Goal: Book appointment/travel/reservation

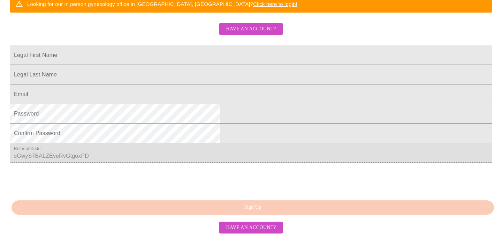
scroll to position [163, 0]
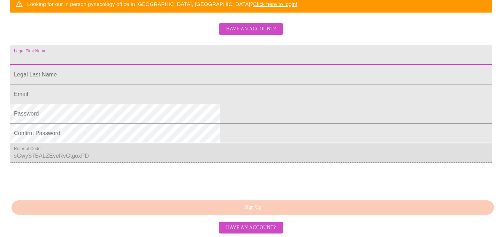
click at [265, 65] on input "Legal First Name" at bounding box center [251, 55] width 483 height 20
type input "Chelsea"
type input "[PERSON_NAME]"
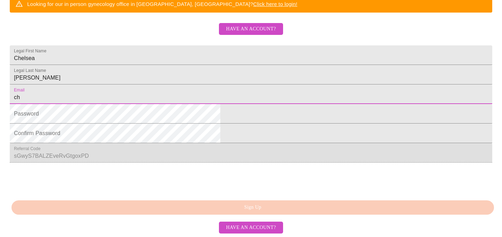
type input "[EMAIL_ADDRESS][DOMAIN_NAME]"
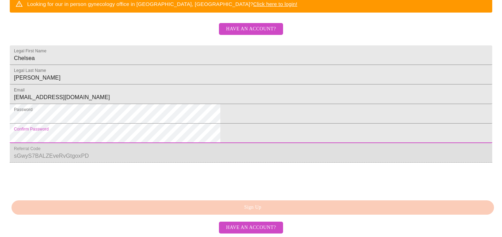
scroll to position [198, 0]
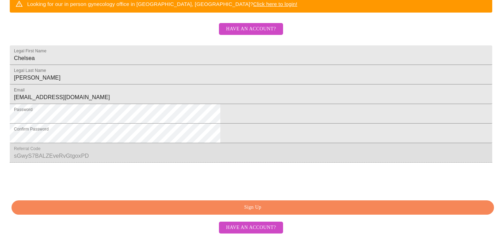
click at [194, 212] on span "Sign Up" at bounding box center [253, 207] width 467 height 9
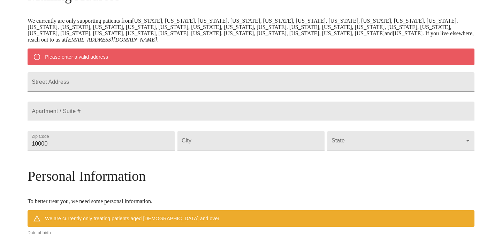
scroll to position [132, 0]
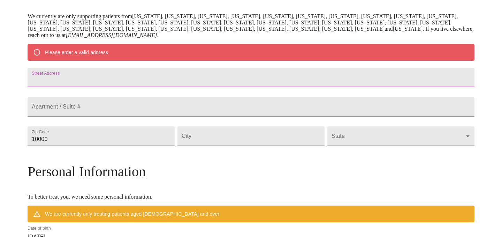
click at [285, 85] on input "Street Address" at bounding box center [251, 78] width 447 height 20
type input "[STREET_ADDRESS]"
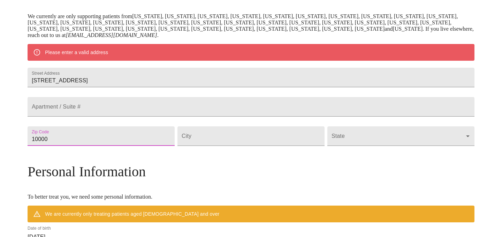
click at [127, 146] on input "10000" at bounding box center [101, 136] width 147 height 20
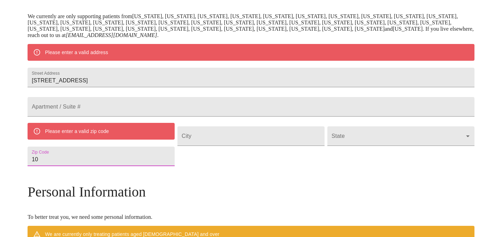
type input "1"
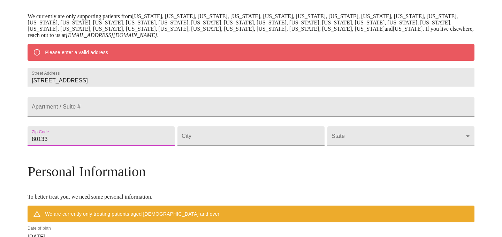
type input "80133"
click at [209, 146] on input "Street Address" at bounding box center [251, 136] width 147 height 20
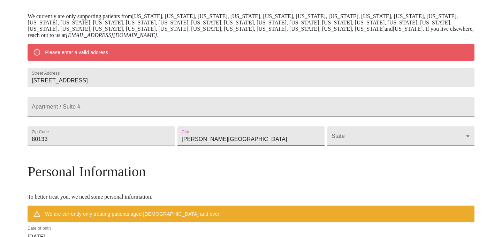
type input "[PERSON_NAME][GEOGRAPHIC_DATA]"
click at [325, 159] on body "MyMenopauseRx Welcome to MyMenopauseRx Since it's your first time here, you'll …" at bounding box center [251, 146] width 497 height 550
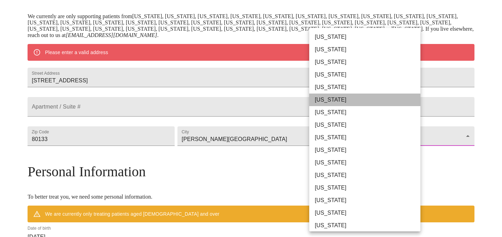
click at [328, 103] on li "[US_STATE]" at bounding box center [364, 99] width 111 height 13
type input "[US_STATE]"
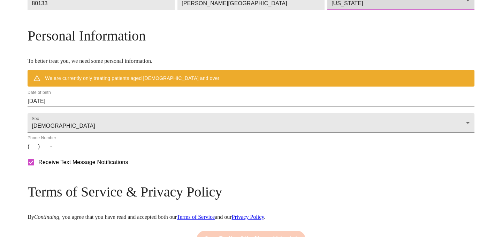
scroll to position [249, 0]
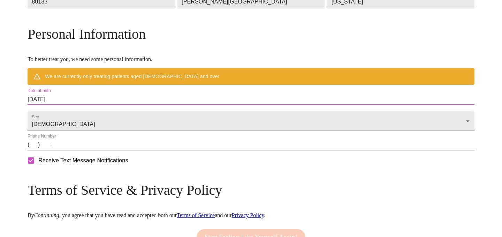
drag, startPoint x: 113, startPoint y: 117, endPoint x: 78, endPoint y: 115, distance: 35.6
click at [77, 115] on div "MyMenopauseRx Welcome to MyMenopauseRx Since it's your first time here, you'll …" at bounding box center [251, 18] width 447 height 530
click at [88, 105] on input "[DATE]" at bounding box center [251, 99] width 447 height 11
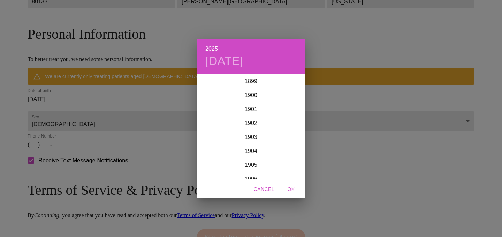
scroll to position [1716, 0]
click at [88, 117] on div "2025 [DATE] 1900 1901 1902 1903 1904 1905 1906 1907 1908 1909 1910 1911 1912 19…" at bounding box center [251, 118] width 502 height 237
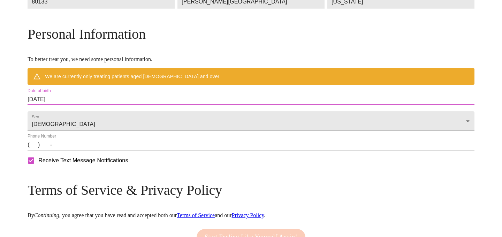
click at [87, 105] on input "[DATE]" at bounding box center [251, 99] width 447 height 11
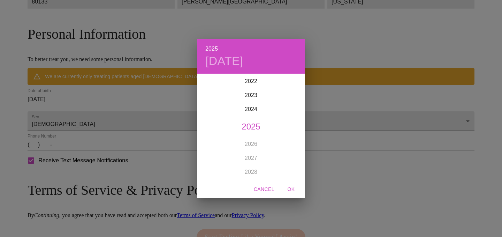
click at [87, 115] on div "2025 [DATE] 1900 1901 1902 1903 1904 1905 1906 1907 1908 1909 1910 1911 1912 19…" at bounding box center [251, 118] width 502 height 237
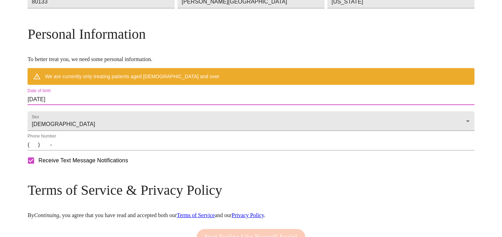
click at [88, 105] on input "[DATE]" at bounding box center [251, 99] width 447 height 11
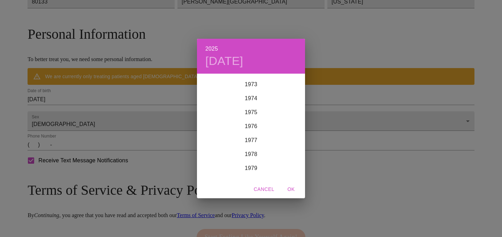
scroll to position [1030, 0]
click at [250, 154] on div "1978" at bounding box center [251, 154] width 108 height 14
click at [216, 137] on div "[DATE]" at bounding box center [215, 140] width 36 height 26
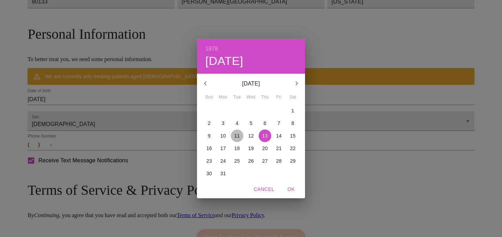
click at [237, 135] on p "11" at bounding box center [237, 135] width 6 height 7
click at [291, 188] on span "OK" at bounding box center [291, 189] width 17 height 9
type input "[DATE]"
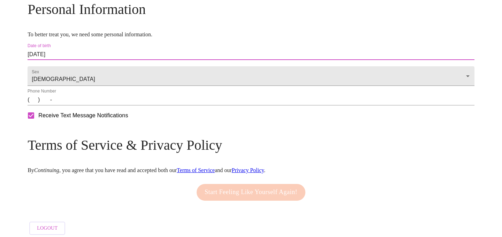
scroll to position [276, 0]
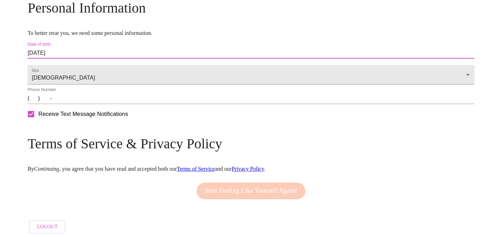
click at [85, 104] on input "(   )    -" at bounding box center [251, 98] width 447 height 11
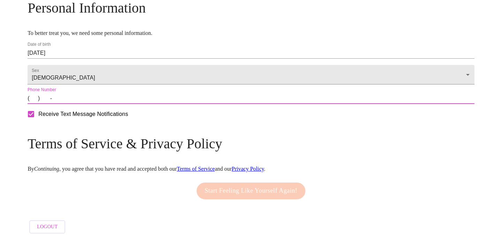
type input "[PHONE_NUMBER]"
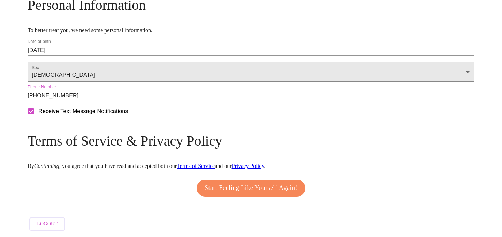
scroll to position [299, 0]
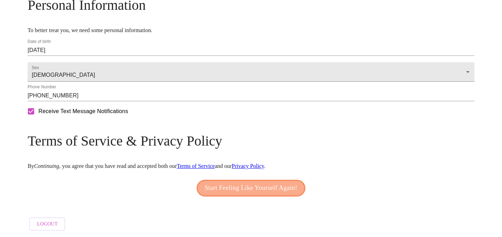
click at [217, 185] on span "Start Feeling Like Yourself Again!" at bounding box center [251, 187] width 93 height 11
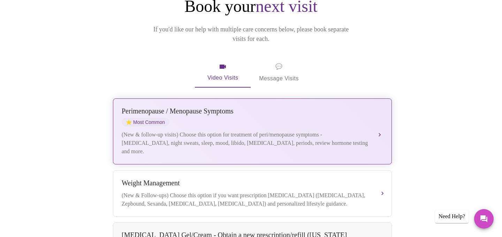
scroll to position [87, 0]
click at [381, 119] on button "[MEDICAL_DATA] / Menopause Symptoms ⭐ Most Common (New & follow-up visits) Choo…" at bounding box center [252, 131] width 279 height 66
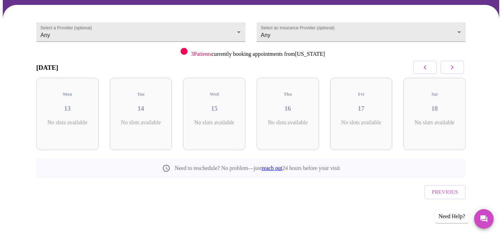
scroll to position [37, 0]
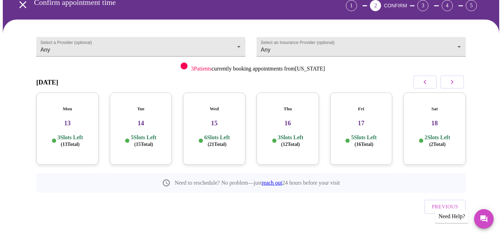
click at [215, 119] on h3 "15" at bounding box center [214, 123] width 51 height 8
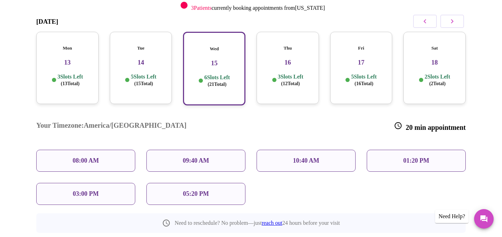
scroll to position [97, 0]
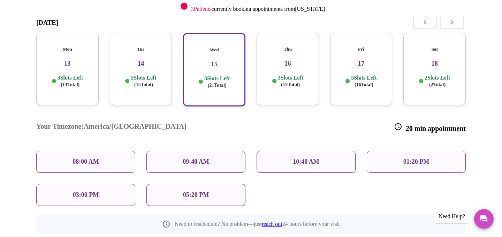
click at [121, 184] on div "03:00 PM" at bounding box center [85, 195] width 99 height 22
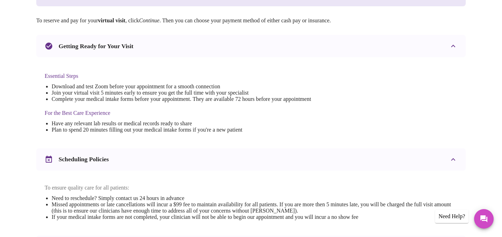
scroll to position [269, 0]
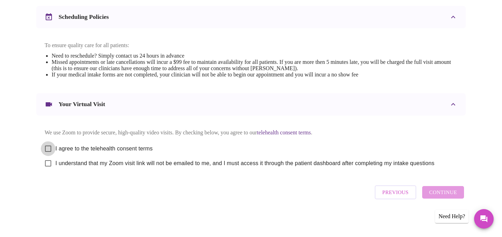
click at [49, 145] on input "I agree to the telehealth consent terms" at bounding box center [48, 148] width 15 height 15
checkbox input "true"
click at [50, 164] on input "I understand that my Zoom visit link will not be emailed to me, and I must acce…" at bounding box center [48, 163] width 15 height 15
checkbox input "true"
click at [439, 196] on span "Continue" at bounding box center [443, 192] width 28 height 9
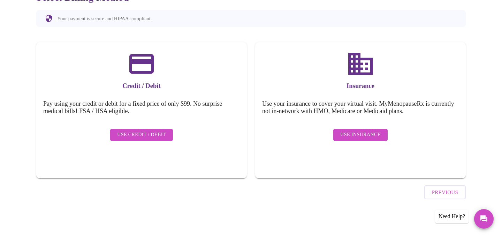
scroll to position [60, 0]
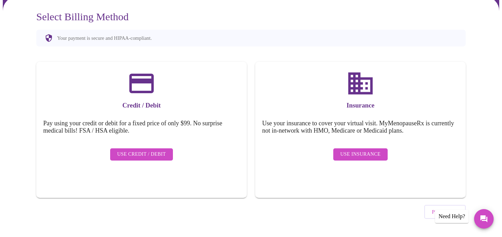
click at [354, 150] on span "Use Insurance" at bounding box center [360, 154] width 40 height 9
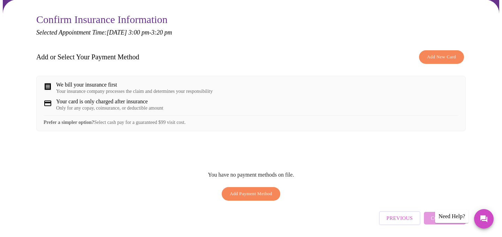
scroll to position [60, 0]
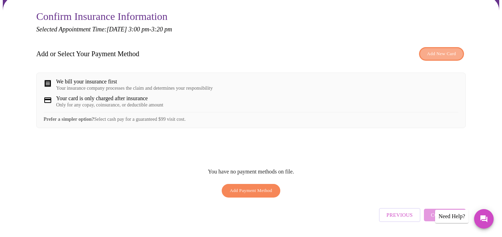
click at [432, 52] on span "Add New Card" at bounding box center [441, 54] width 29 height 8
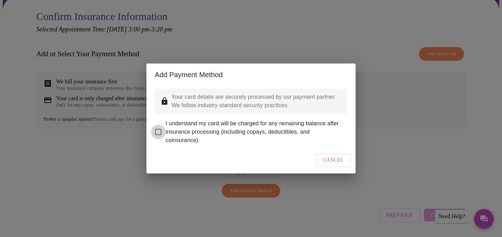
click at [160, 129] on input "I understand my card will be charged for any remaining balance after insurance …" at bounding box center [158, 132] width 15 height 15
checkbox input "true"
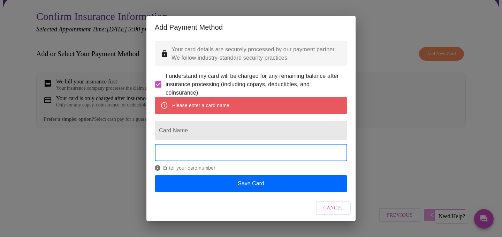
click at [228, 139] on input "Card Name" at bounding box center [251, 131] width 193 height 20
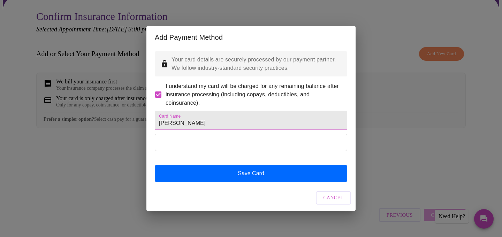
type input "[PERSON_NAME]"
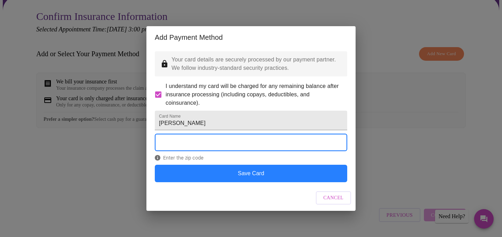
click at [253, 182] on button "Save Card" at bounding box center [251, 173] width 193 height 17
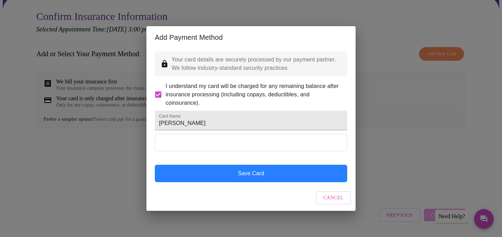
scroll to position [0, 0]
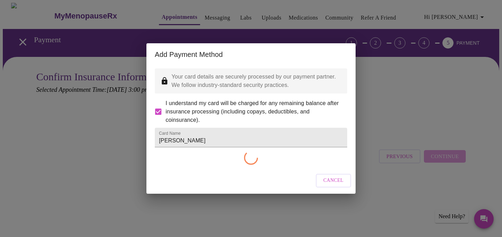
checkbox input "false"
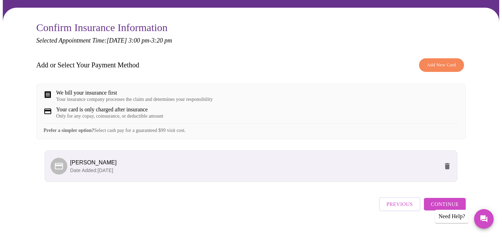
scroll to position [66, 0]
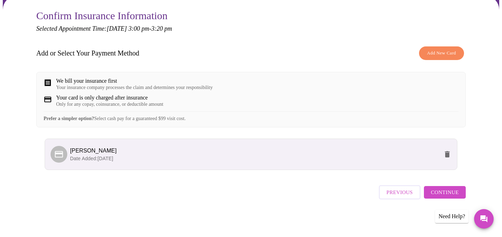
click at [449, 194] on span "Continue" at bounding box center [445, 192] width 28 height 9
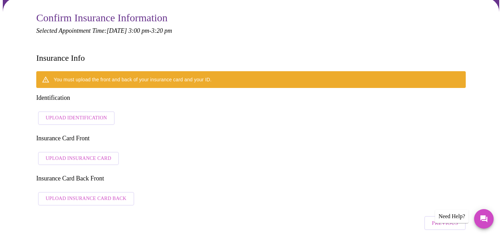
scroll to position [0, 0]
